Goal: Task Accomplishment & Management: Use online tool/utility

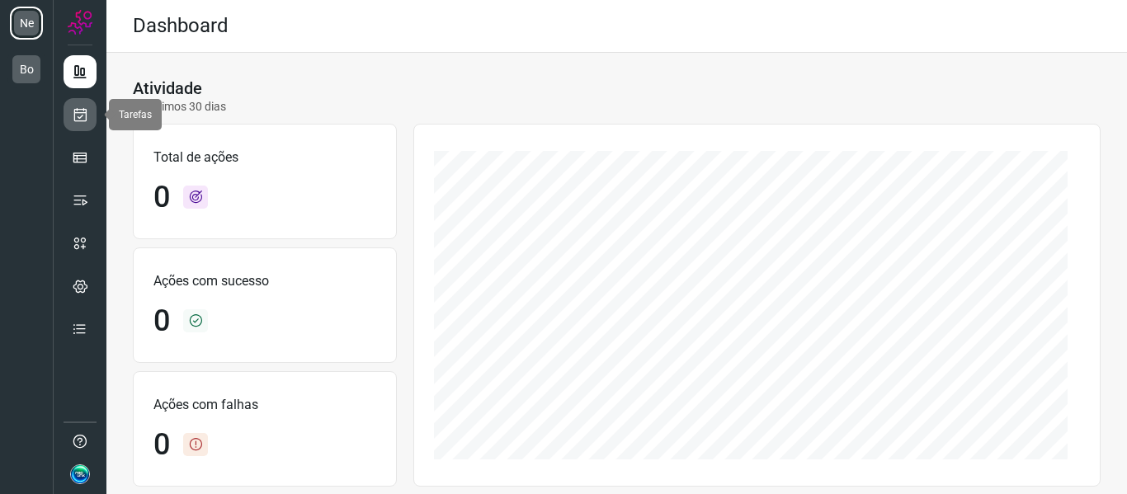
click at [77, 105] on link at bounding box center [80, 114] width 33 height 33
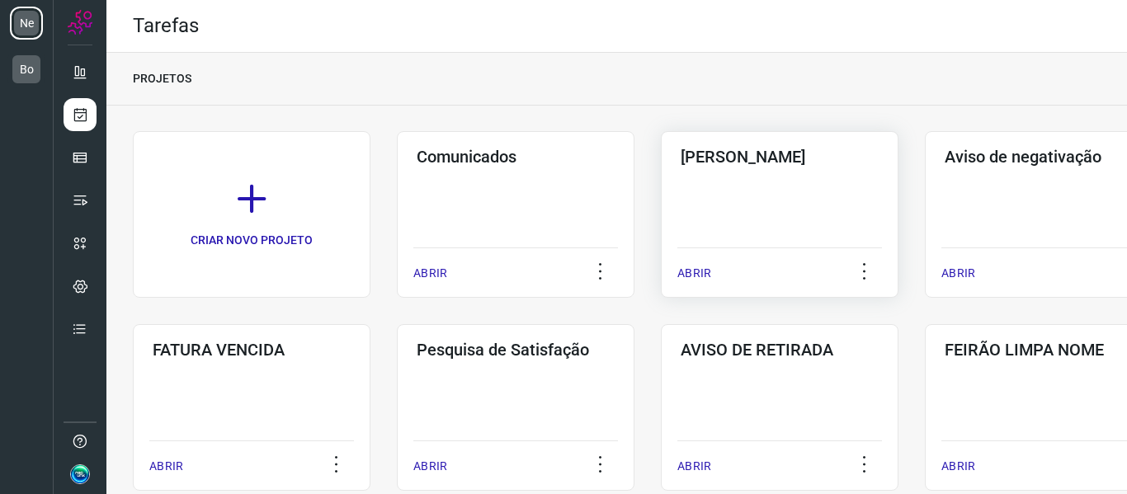
click at [924, 205] on div "Pós Serviço ABRIR" at bounding box center [1043, 214] width 238 height 167
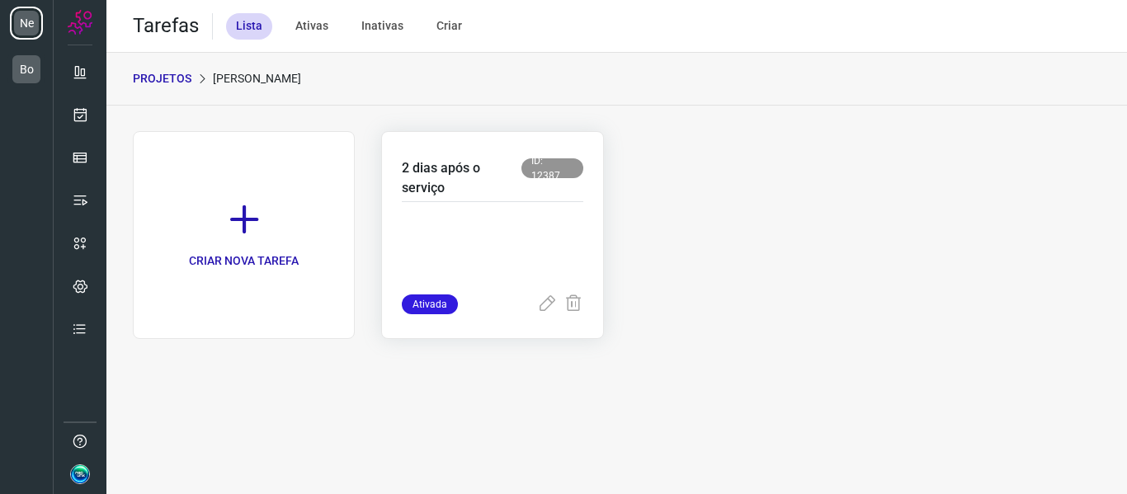
click at [492, 237] on p at bounding box center [492, 253] width 181 height 82
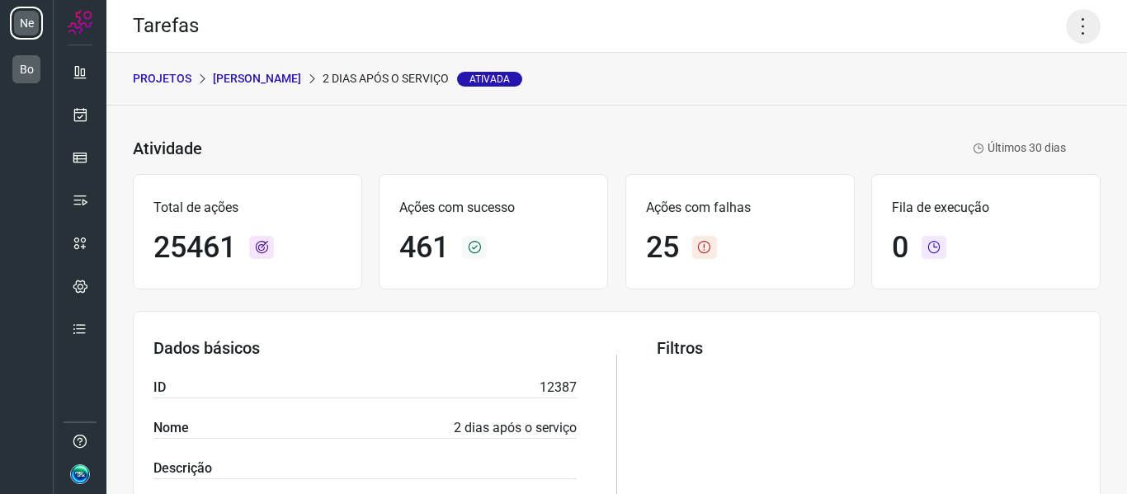
click at [1068, 29] on icon at bounding box center [1083, 26] width 35 height 35
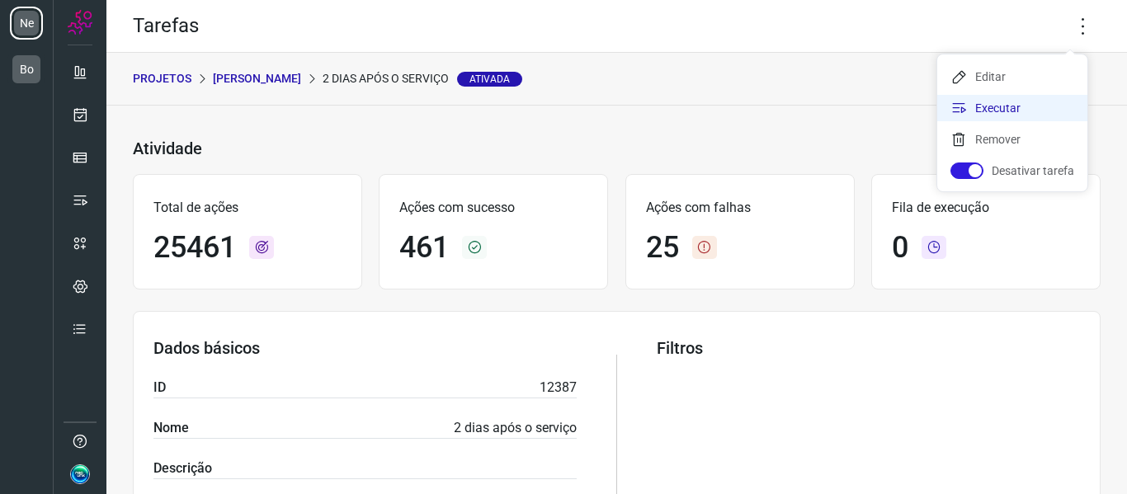
click at [1017, 107] on li "Executar" at bounding box center [1012, 108] width 150 height 26
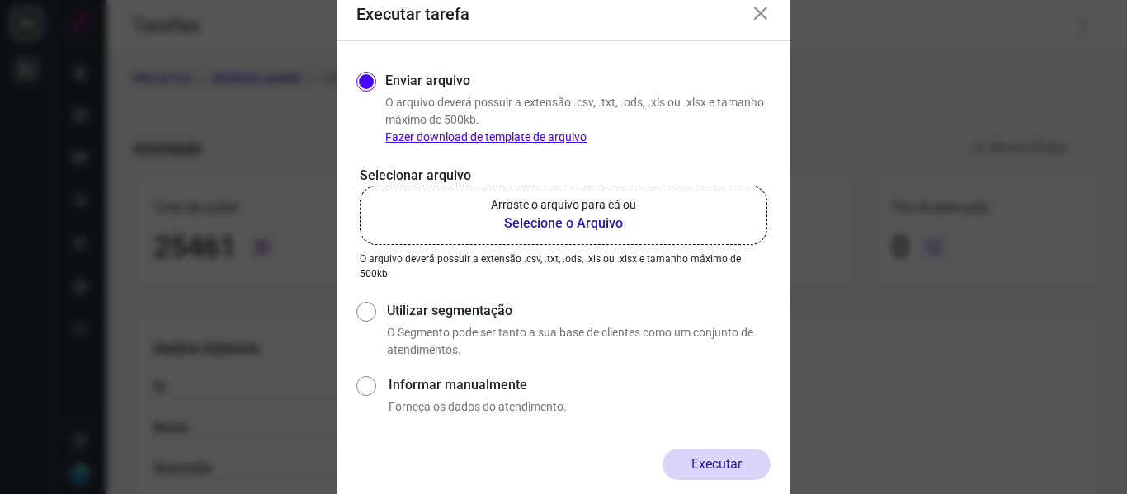
click at [517, 228] on b "Selecione o Arquivo" at bounding box center [563, 224] width 145 height 20
click at [0, 0] on input "Arraste o arquivo para cá ou Selecione o Arquivo" at bounding box center [0, 0] width 0 height 0
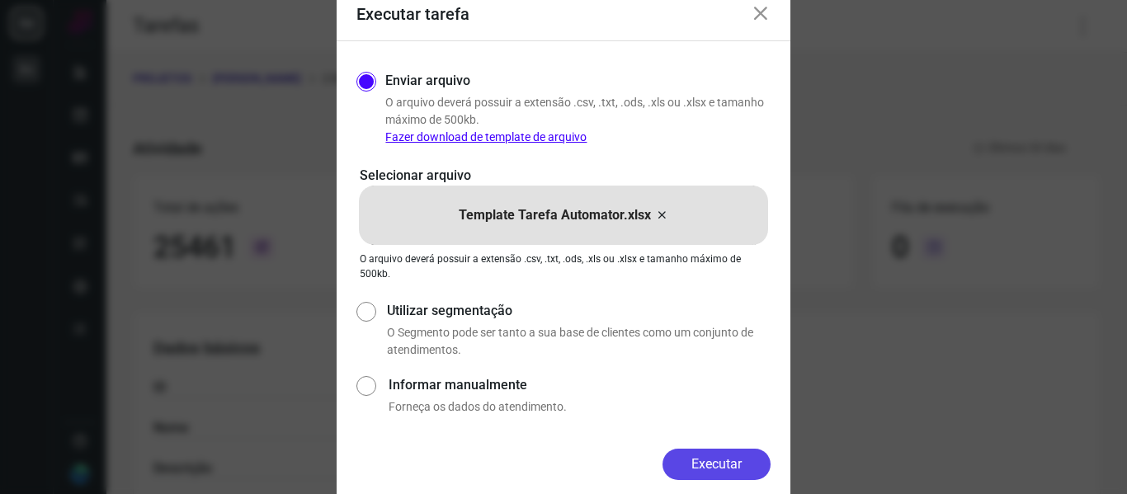
click at [713, 468] on button "Executar" at bounding box center [716, 464] width 108 height 31
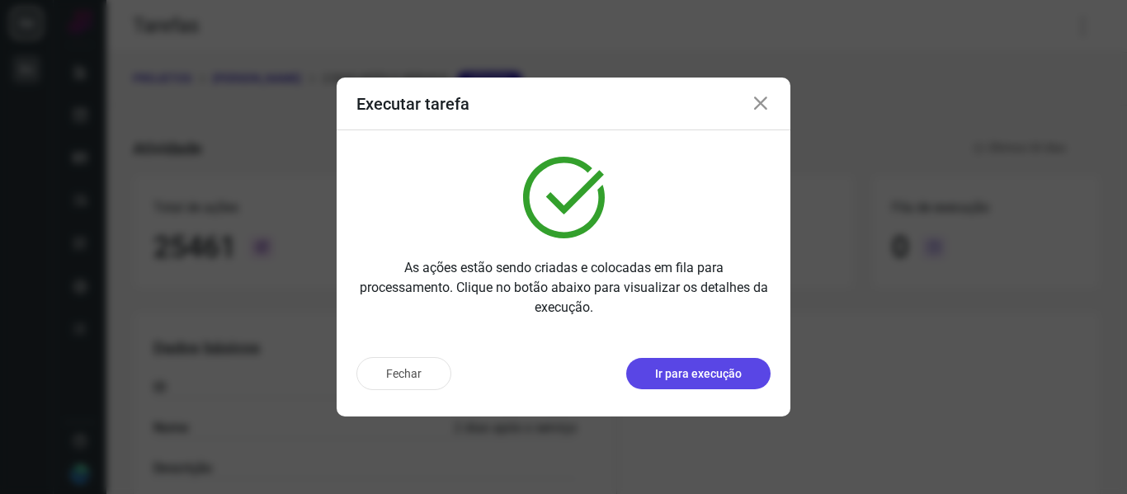
click at [690, 379] on p "Ir para execução" at bounding box center [698, 373] width 87 height 17
